Goal: Information Seeking & Learning: Learn about a topic

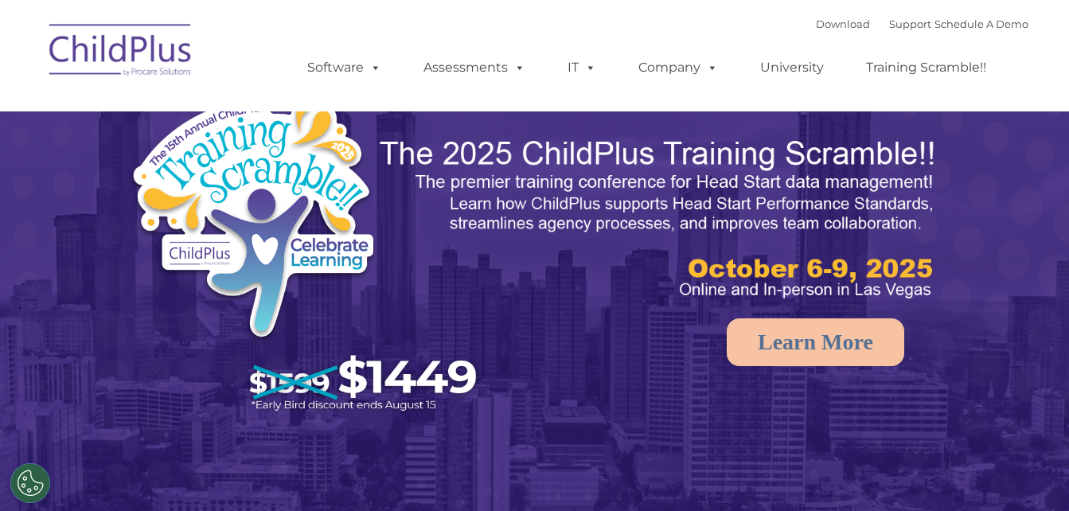
select select "MEDIUM"
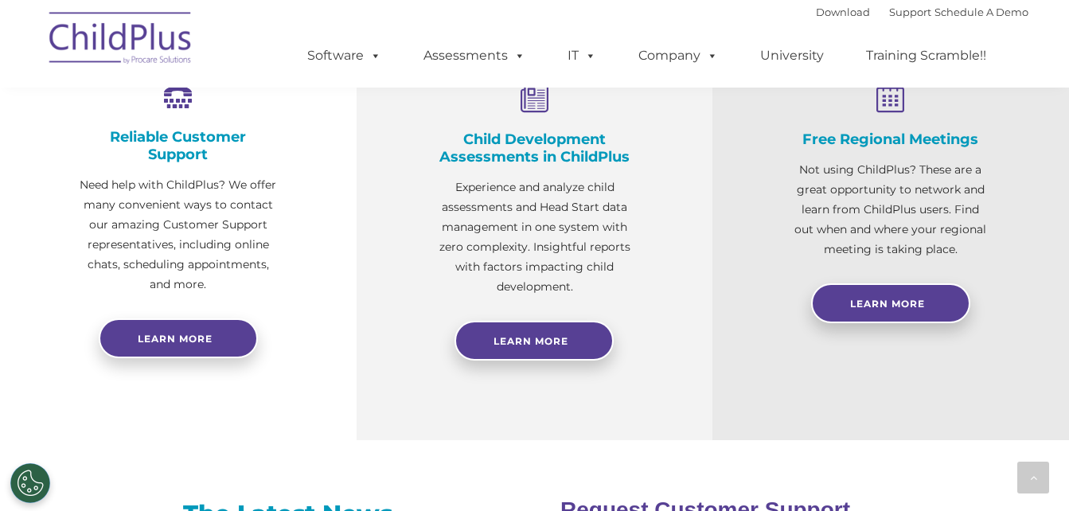
scroll to position [637, 0]
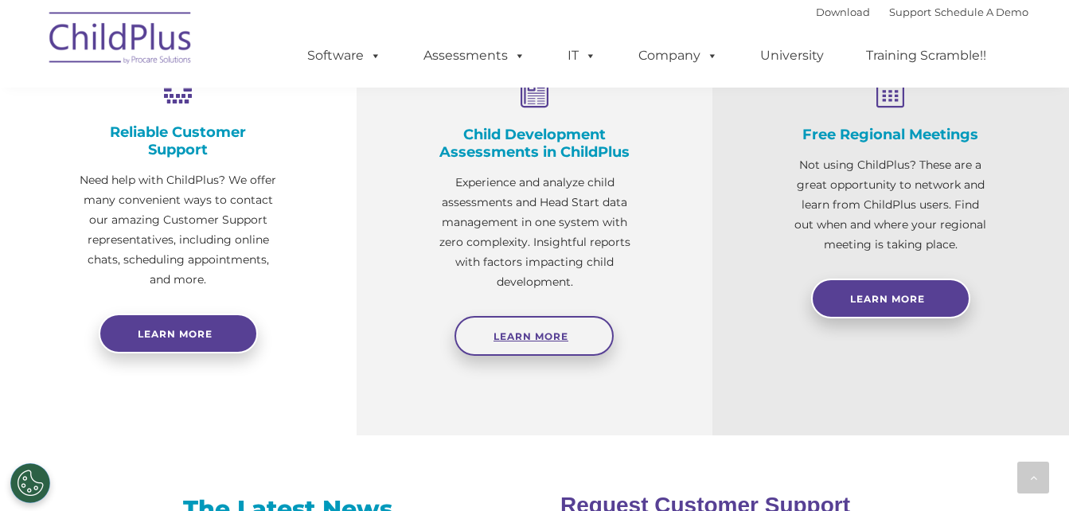
click at [523, 321] on link "Learn More" at bounding box center [533, 336] width 159 height 40
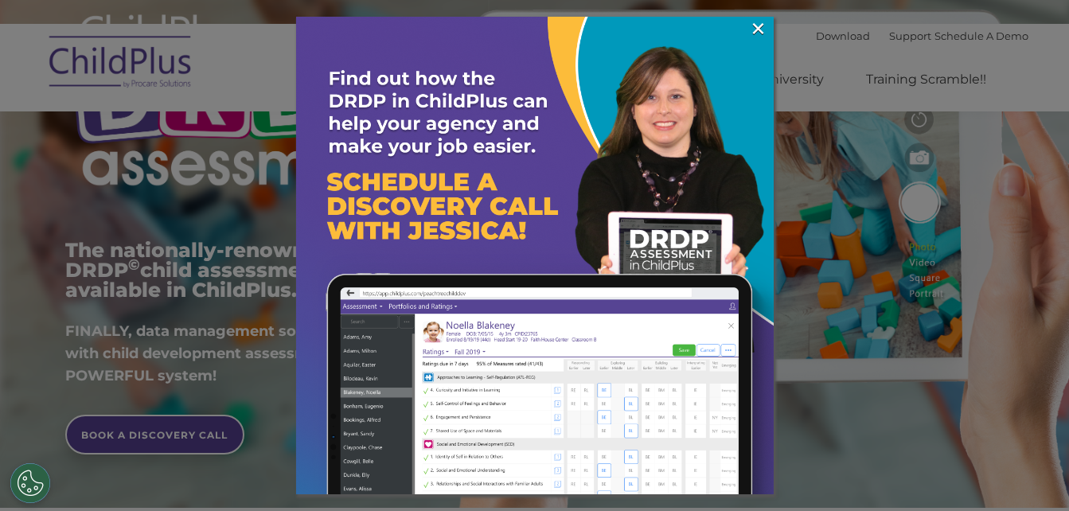
scroll to position [199, 0]
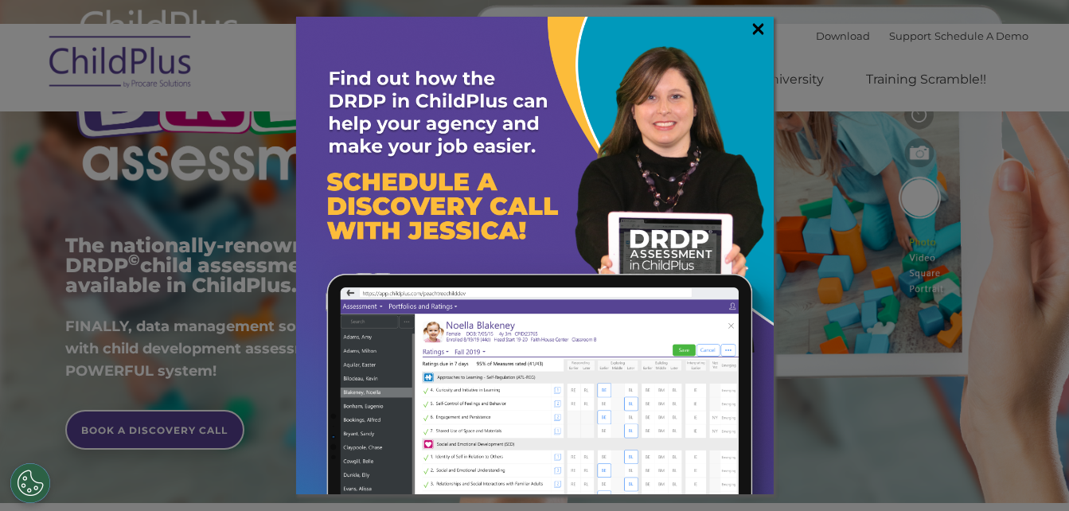
click at [753, 29] on link "×" at bounding box center [758, 29] width 18 height 16
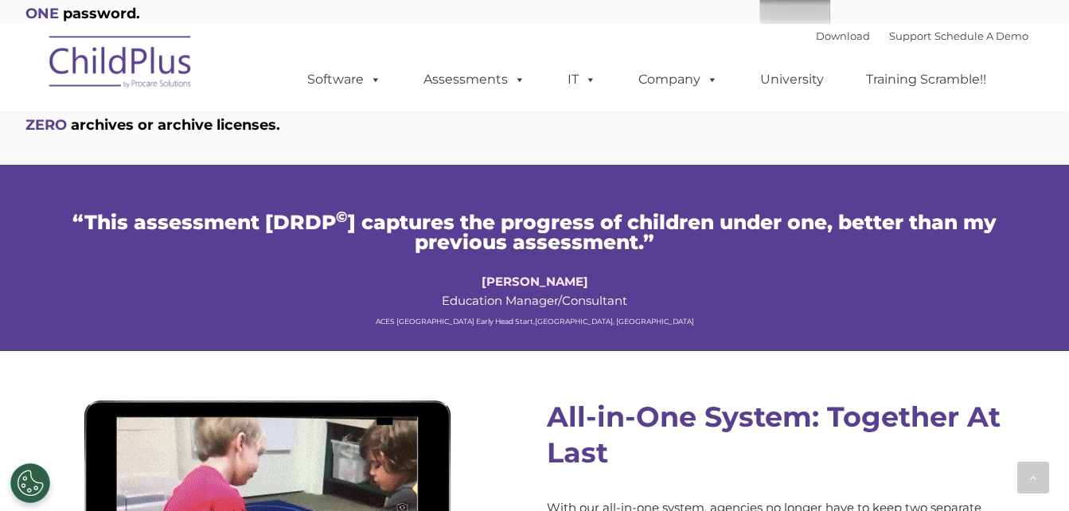
scroll to position [1136, 0]
